Goal: Register for event/course

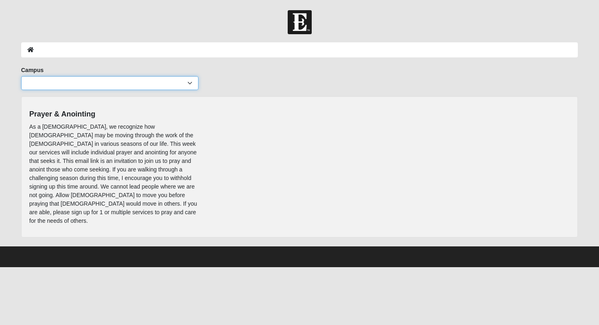
click at [182, 80] on select "Arlington Baymeadows Eleven22 Online Fleming Island Jesup Mandarin North Jax Or…" at bounding box center [110, 83] width 178 height 14
select select "11"
click at [36, 50] on ol at bounding box center [299, 49] width 557 height 15
click at [30, 50] on icon at bounding box center [30, 50] width 7 height 6
click at [29, 49] on icon at bounding box center [30, 50] width 7 height 6
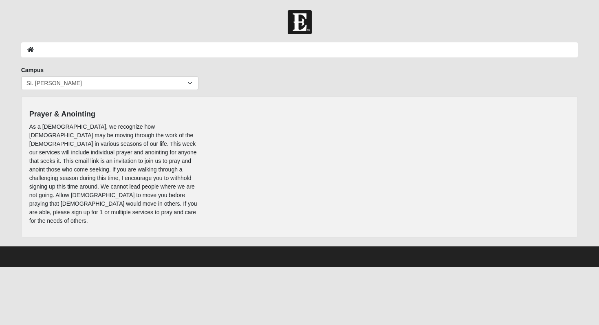
click at [252, 50] on ol at bounding box center [299, 49] width 557 height 15
click at [293, 26] on img at bounding box center [300, 22] width 24 height 24
click at [56, 48] on ol at bounding box center [299, 49] width 557 height 15
